Goal: Information Seeking & Learning: Learn about a topic

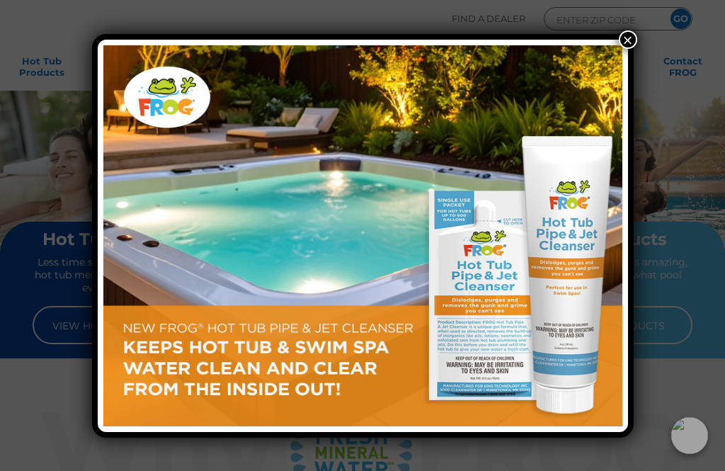
click at [623, 25] on div "×" at bounding box center [362, 235] width 725 height 471
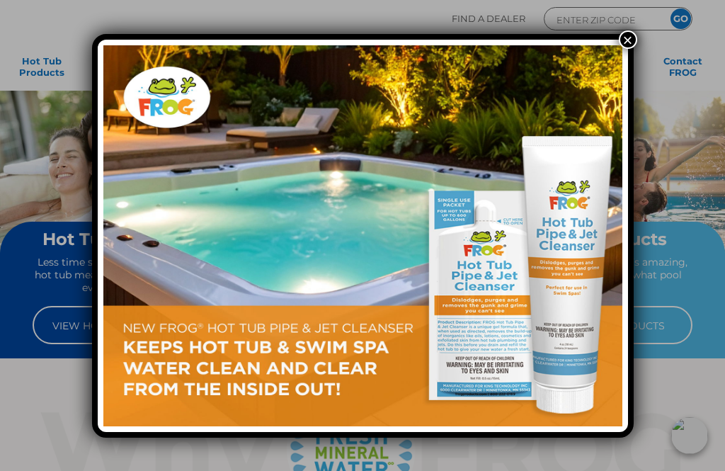
click at [631, 40] on button "×" at bounding box center [628, 39] width 18 height 18
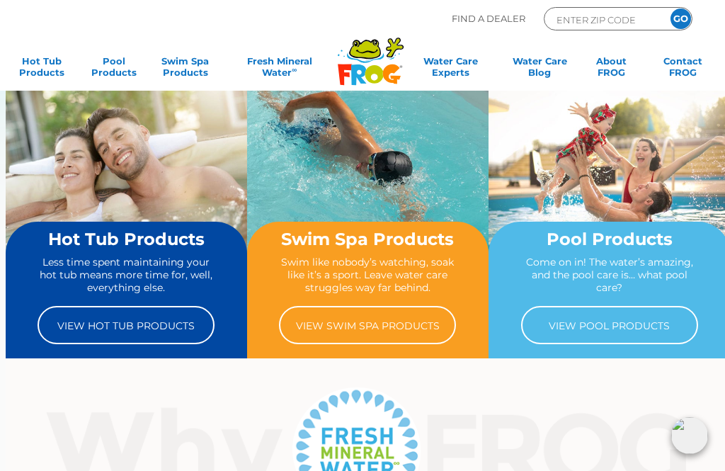
click at [126, 326] on link "View Hot Tub Products" at bounding box center [126, 325] width 177 height 38
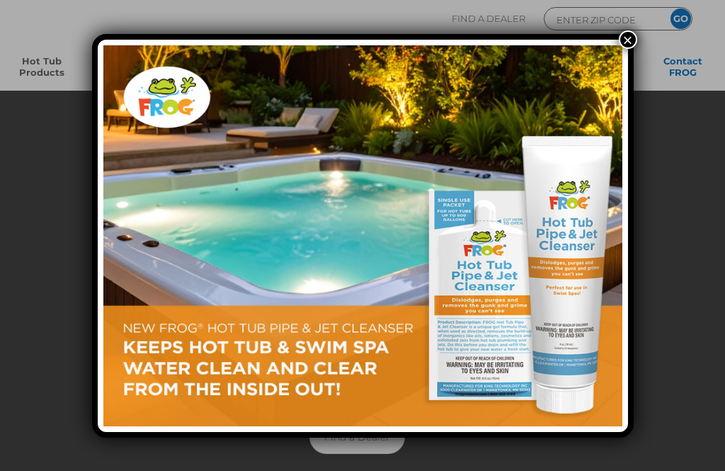
click at [647, 45] on div "×" at bounding box center [362, 235] width 725 height 471
click at [623, 32] on button "×" at bounding box center [628, 39] width 18 height 18
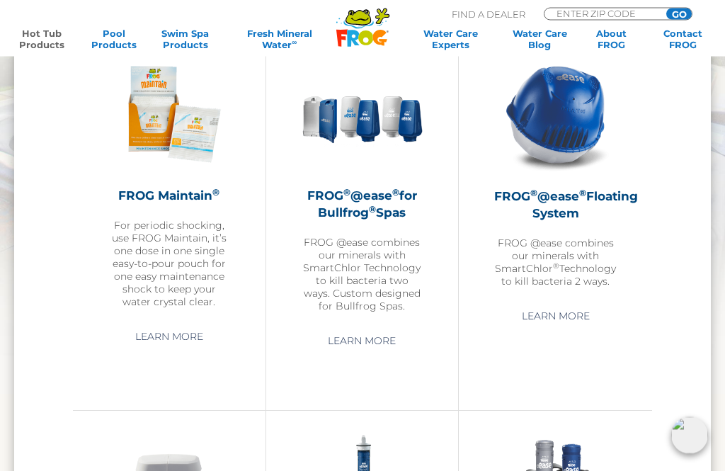
scroll to position [1367, 0]
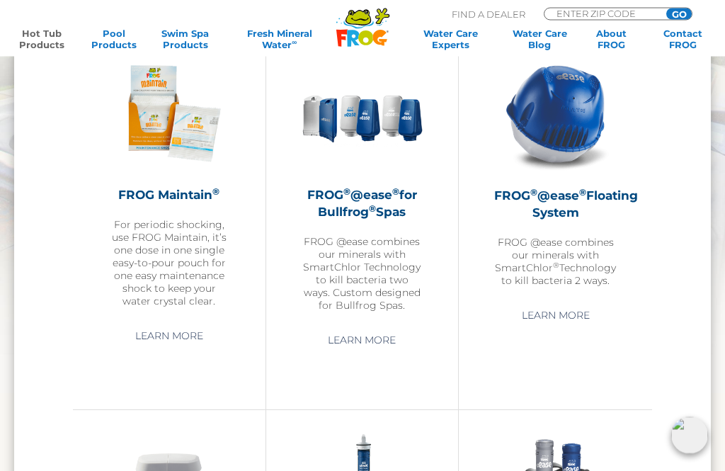
click at [216, 269] on p "For periodic shocking, use FROG Maintain, it’s one dose in one single easy-to-p…" at bounding box center [169, 263] width 122 height 89
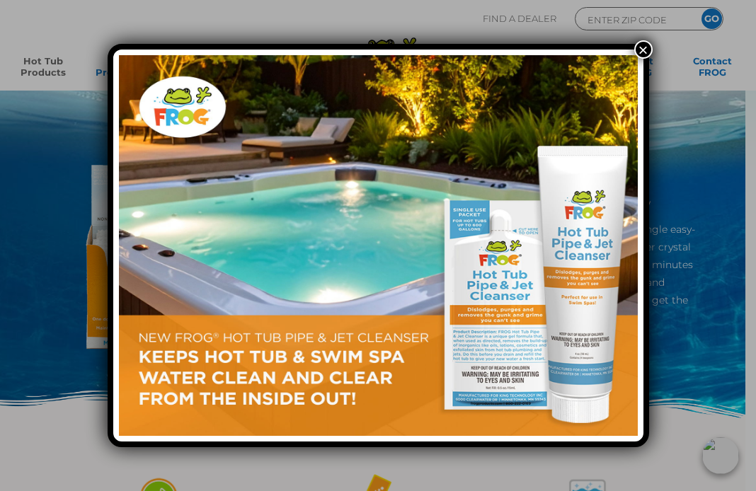
click at [642, 43] on button "×" at bounding box center [644, 49] width 18 height 18
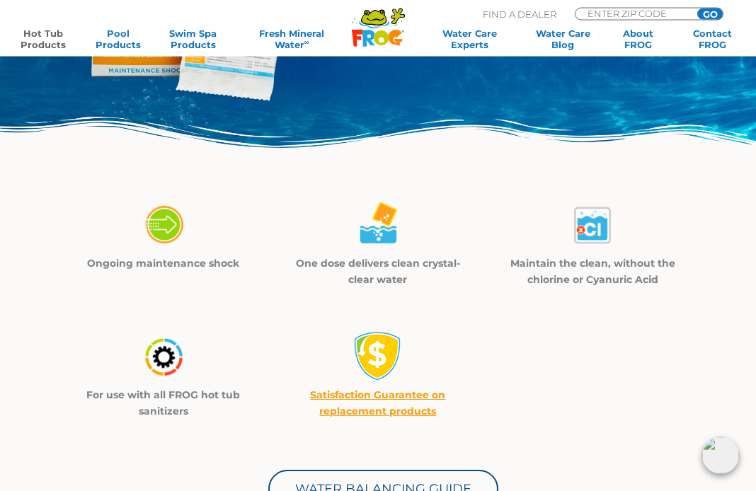
scroll to position [279, 0]
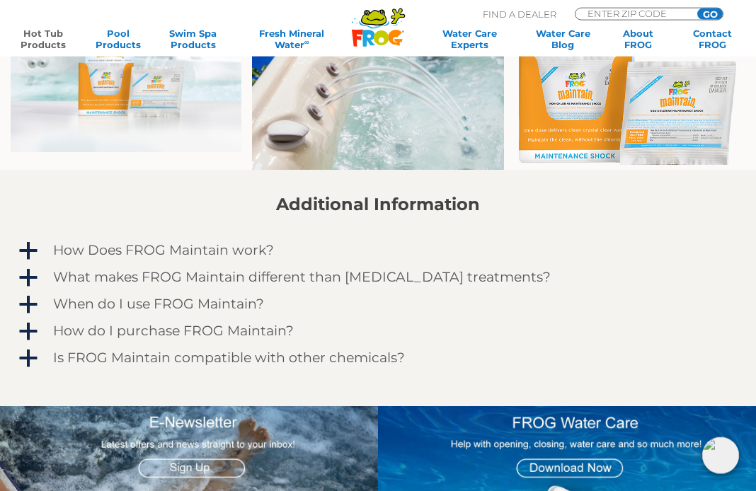
click at [22, 256] on span "a" at bounding box center [28, 251] width 21 height 21
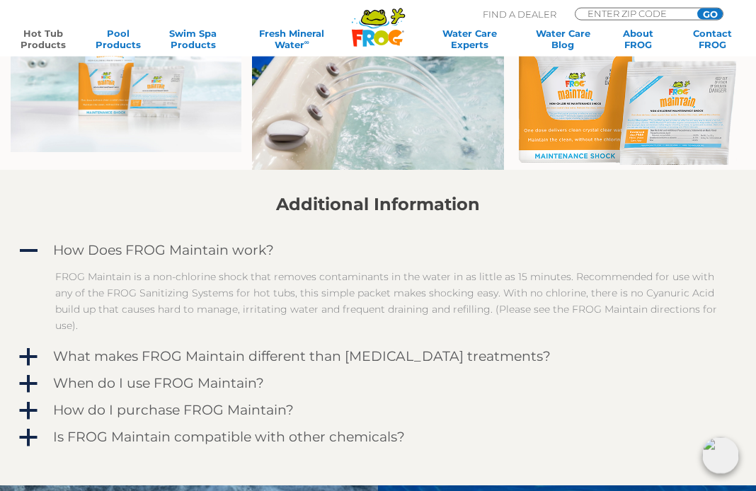
scroll to position [870, 0]
click at [33, 361] on span "a" at bounding box center [28, 357] width 21 height 21
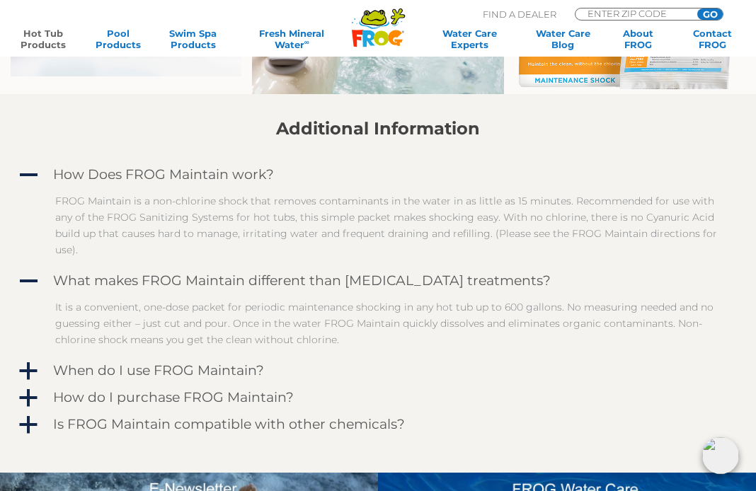
scroll to position [946, 0]
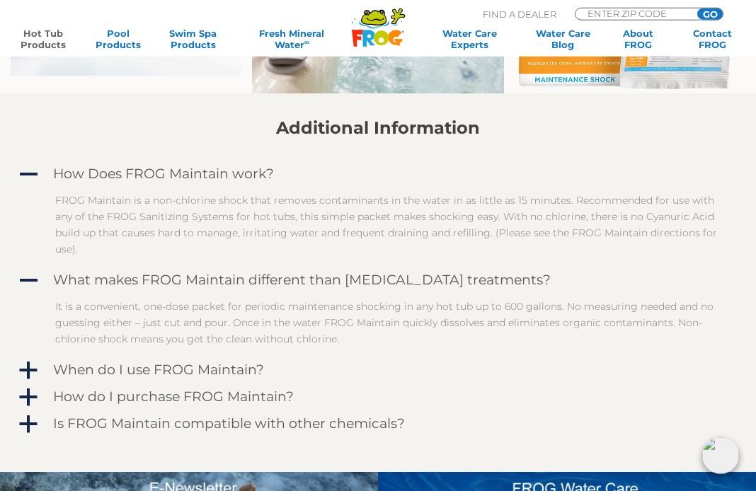
click at [30, 365] on span "a" at bounding box center [28, 370] width 21 height 21
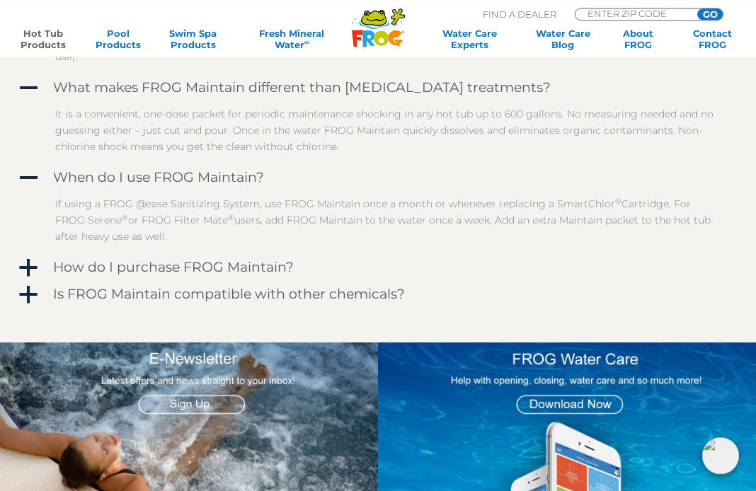
scroll to position [1139, 0]
click at [23, 261] on span "a" at bounding box center [28, 268] width 21 height 21
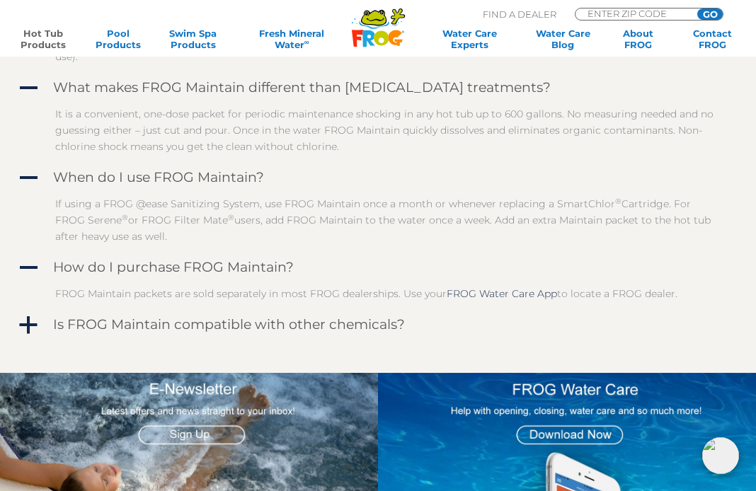
click at [34, 334] on span "a" at bounding box center [28, 325] width 21 height 21
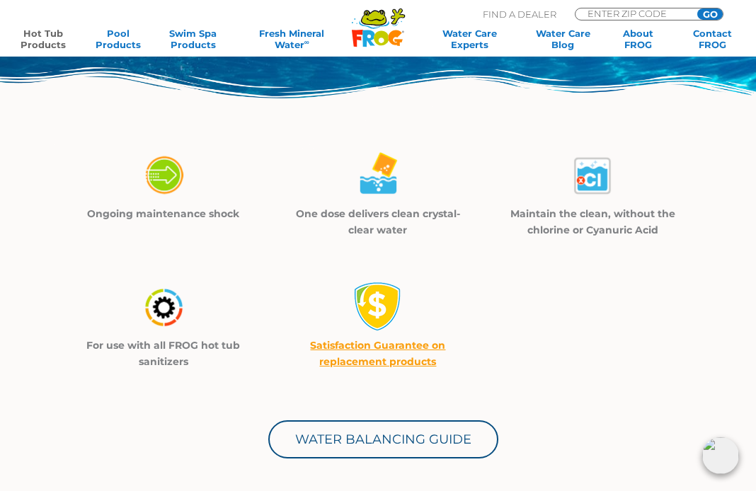
scroll to position [346, 0]
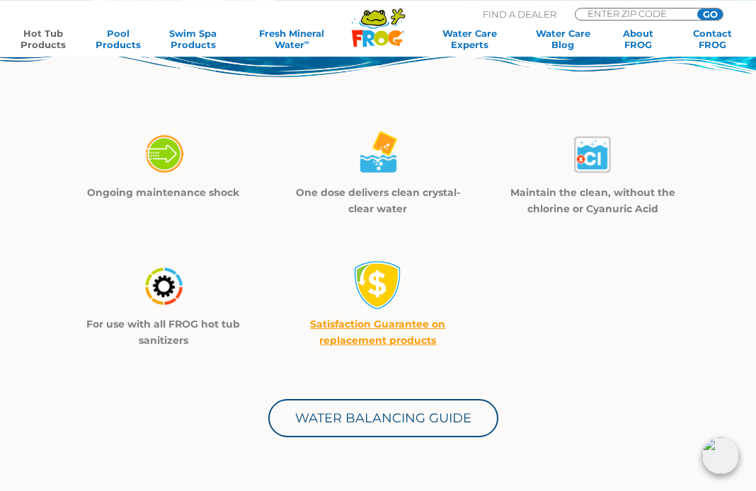
click at [422, 420] on link "Water Balancing Guide" at bounding box center [383, 418] width 230 height 38
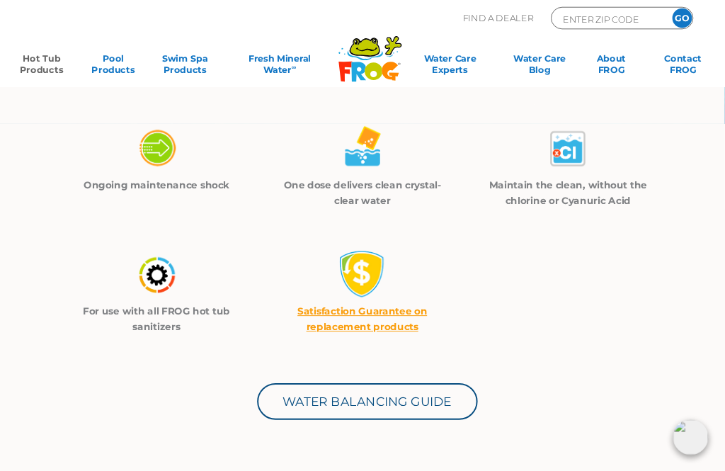
scroll to position [0, 0]
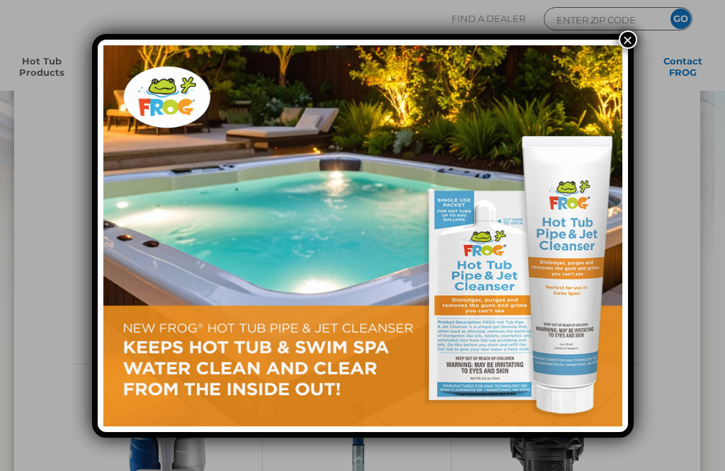
scroll to position [1413, 0]
click at [624, 35] on button "×" at bounding box center [628, 39] width 18 height 18
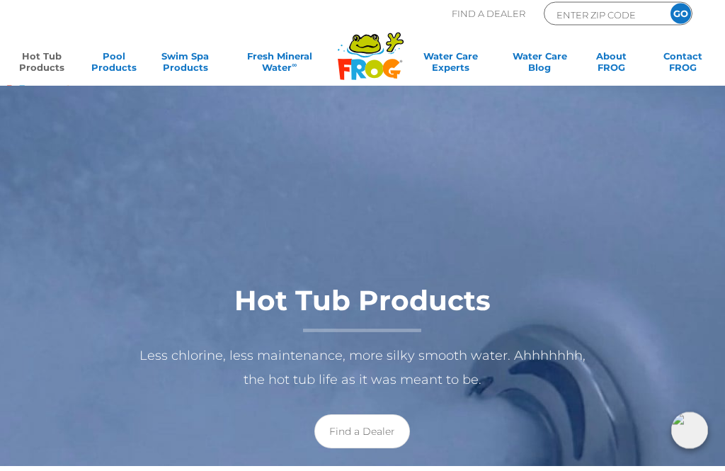
scroll to position [0, 0]
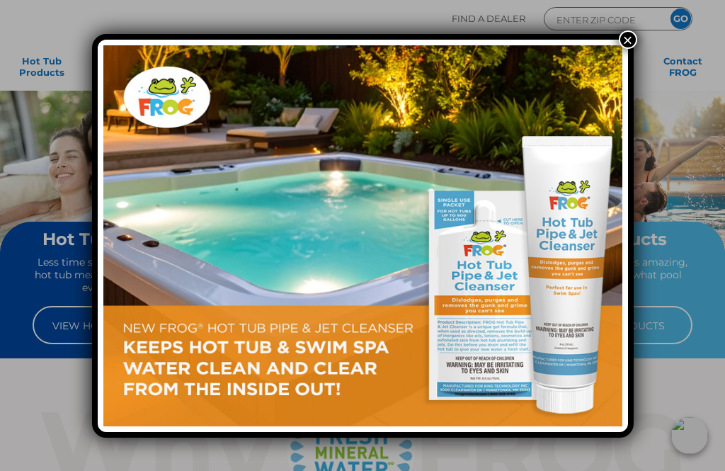
click at [521, 308] on img at bounding box center [362, 235] width 519 height 381
